Goal: Task Accomplishment & Management: Manage account settings

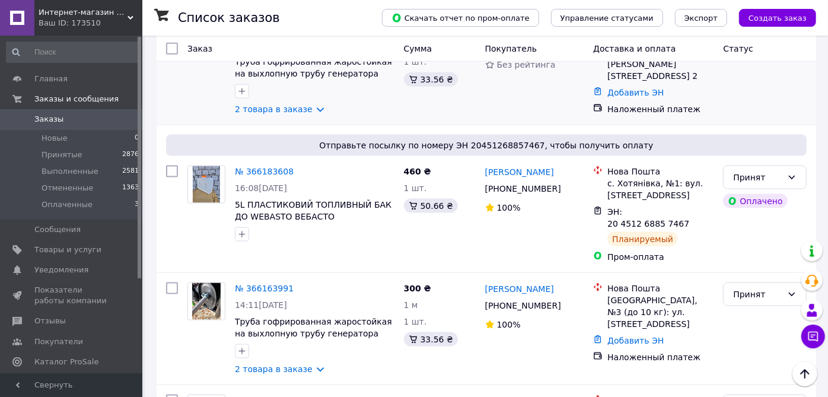
scroll to position [922, 0]
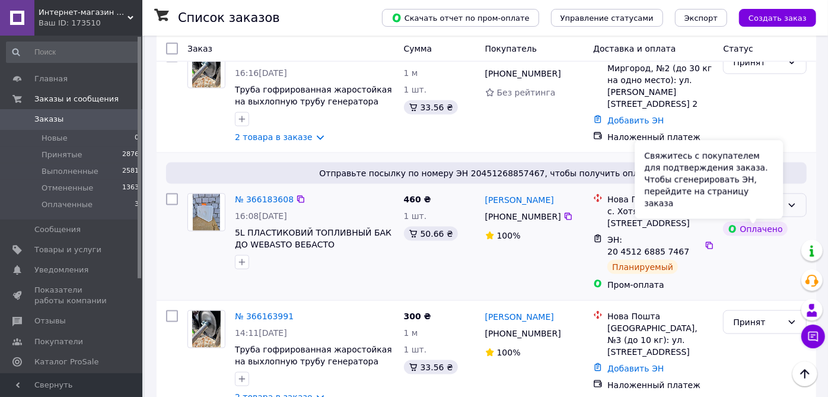
click at [795, 206] on icon at bounding box center [791, 204] width 9 height 9
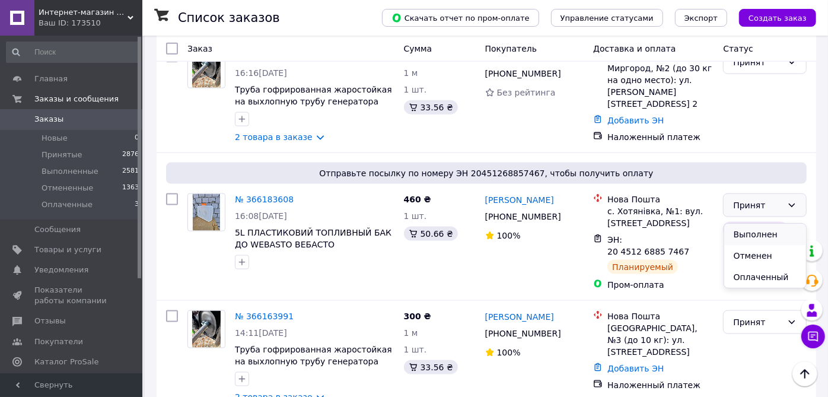
click at [765, 230] on li "Выполнен" at bounding box center [765, 234] width 82 height 21
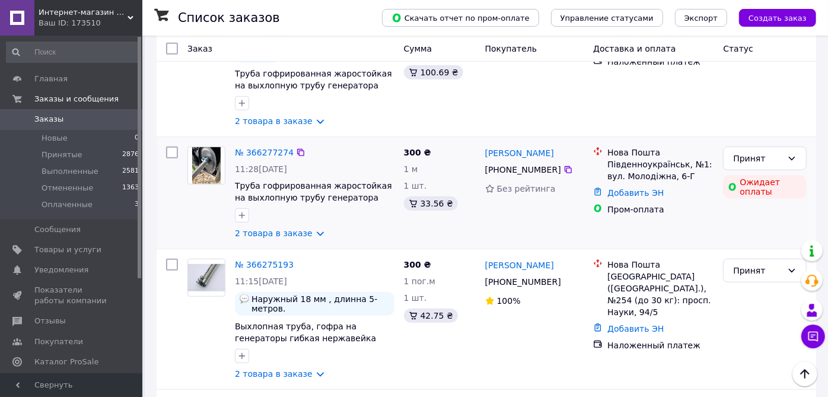
scroll to position [263, 0]
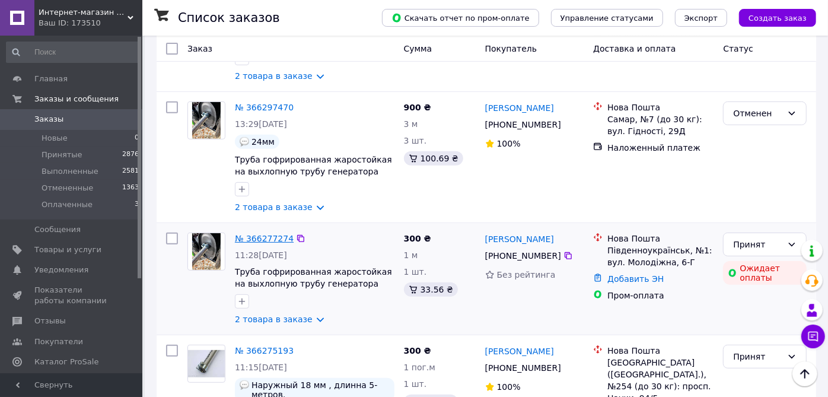
click at [259, 241] on link "№ 366277274" at bounding box center [264, 238] width 59 height 9
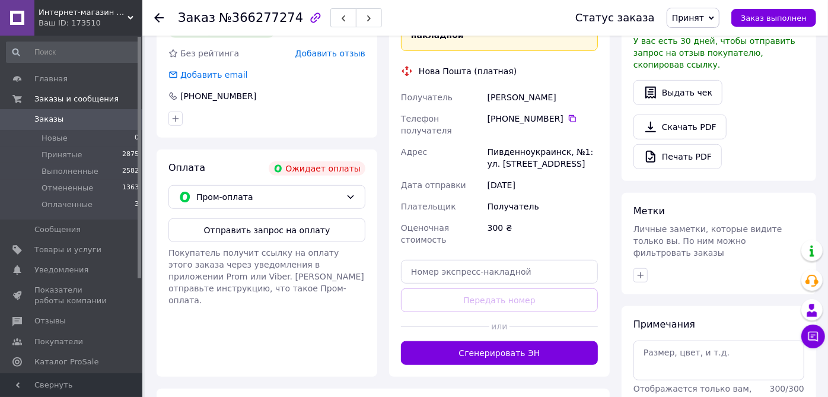
scroll to position [453, 0]
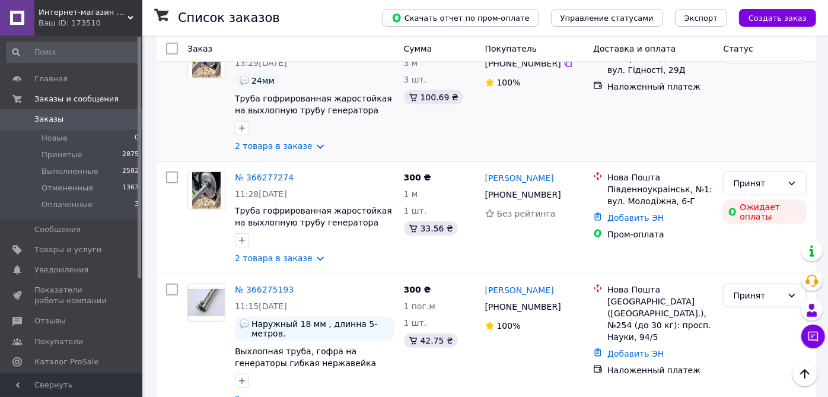
scroll to position [329, 0]
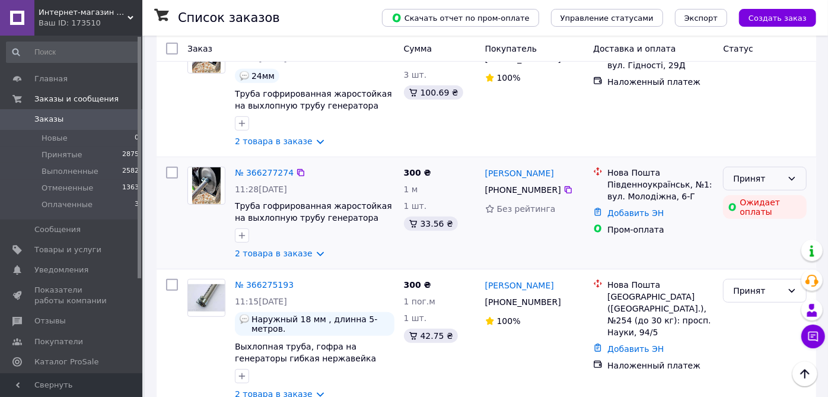
click at [792, 180] on icon at bounding box center [792, 179] width 7 height 4
click at [761, 224] on li "Отменен" at bounding box center [765, 226] width 82 height 21
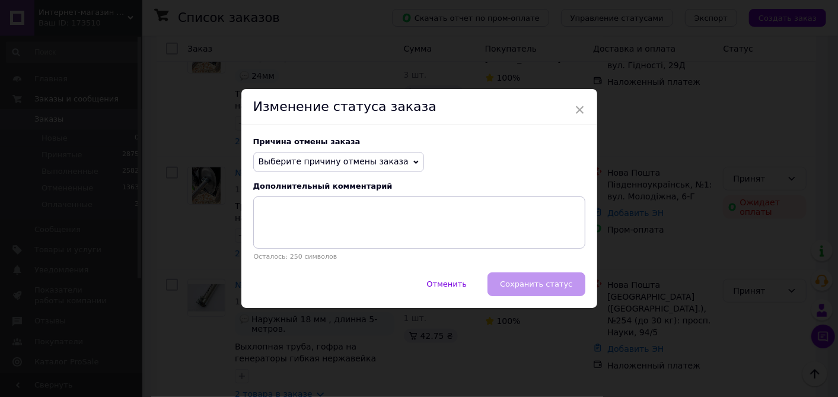
click at [355, 159] on span "Выберите причину отмены заказа" at bounding box center [334, 161] width 150 height 9
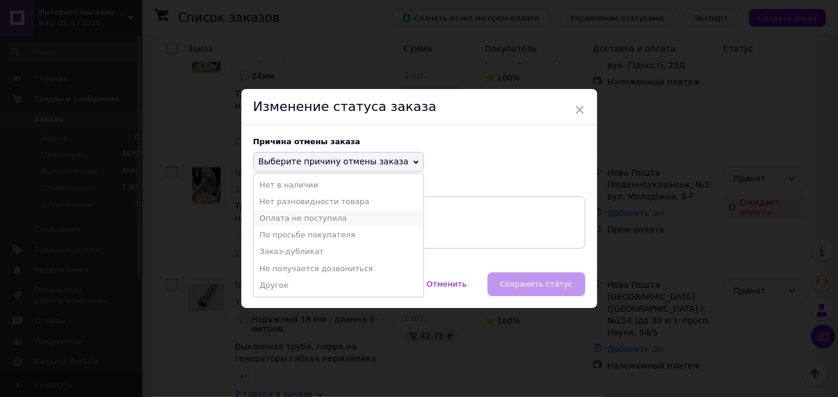
click at [352, 217] on li "Оплата не поступила" at bounding box center [339, 218] width 170 height 17
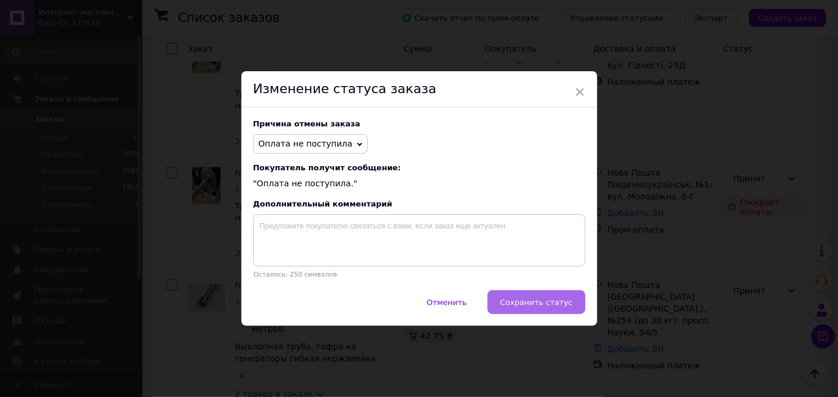
click at [552, 299] on span "Сохранить статус" at bounding box center [536, 302] width 72 height 9
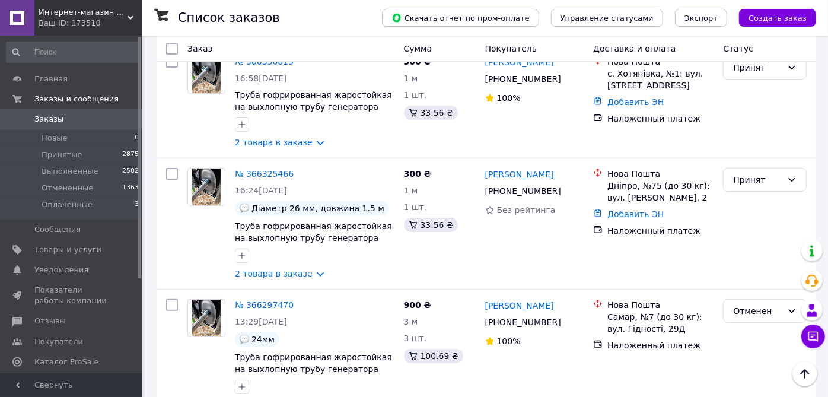
scroll to position [0, 0]
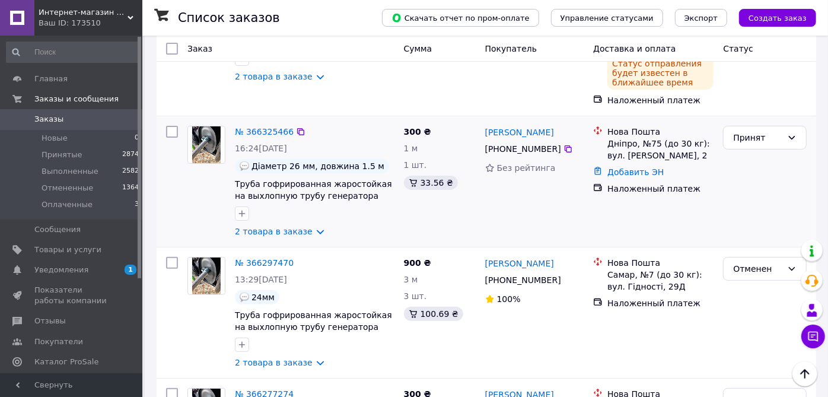
scroll to position [198, 0]
